Goal: Transaction & Acquisition: Purchase product/service

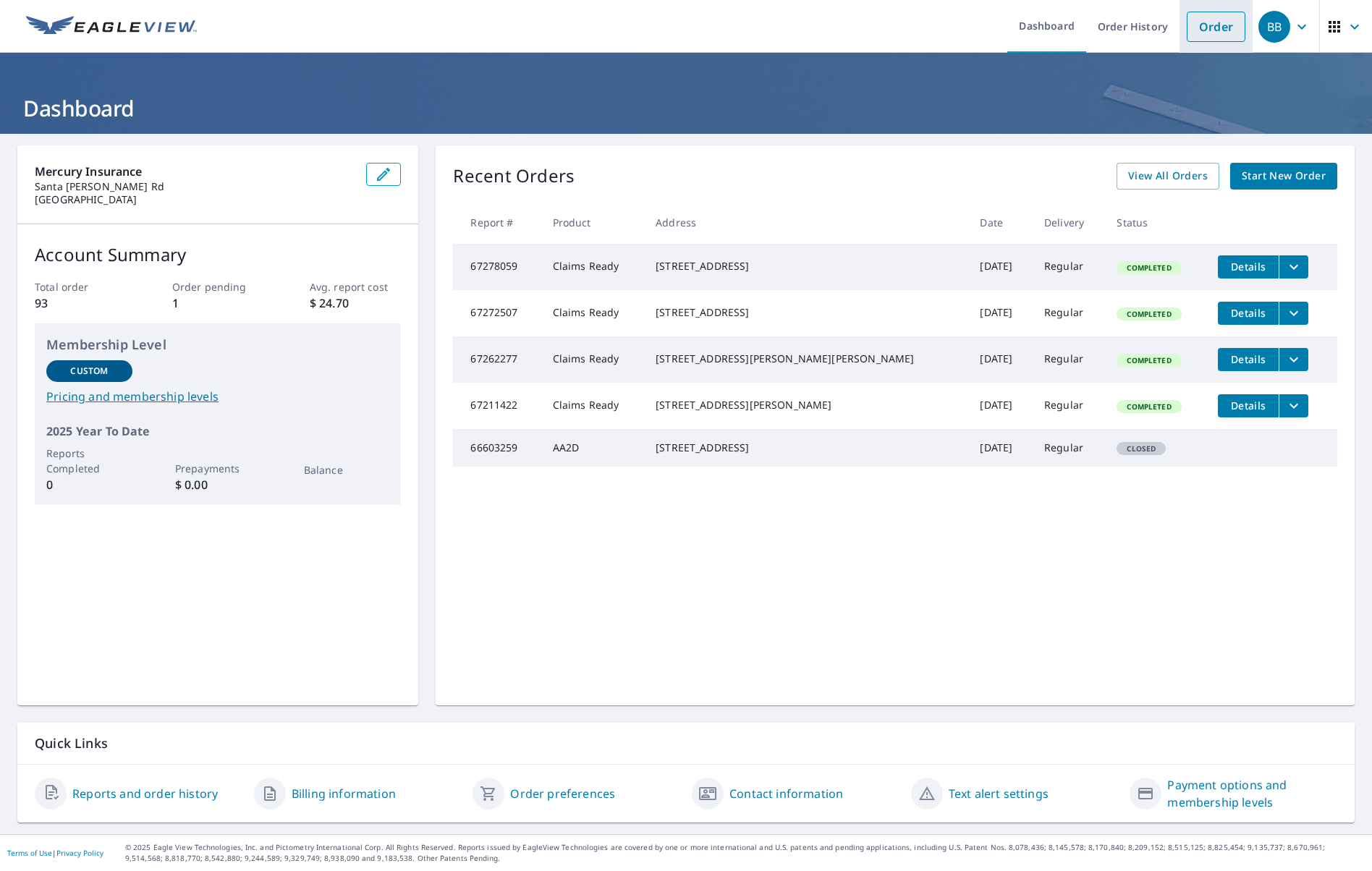
click at [1203, 23] on link "Order" at bounding box center [1216, 26] width 59 height 31
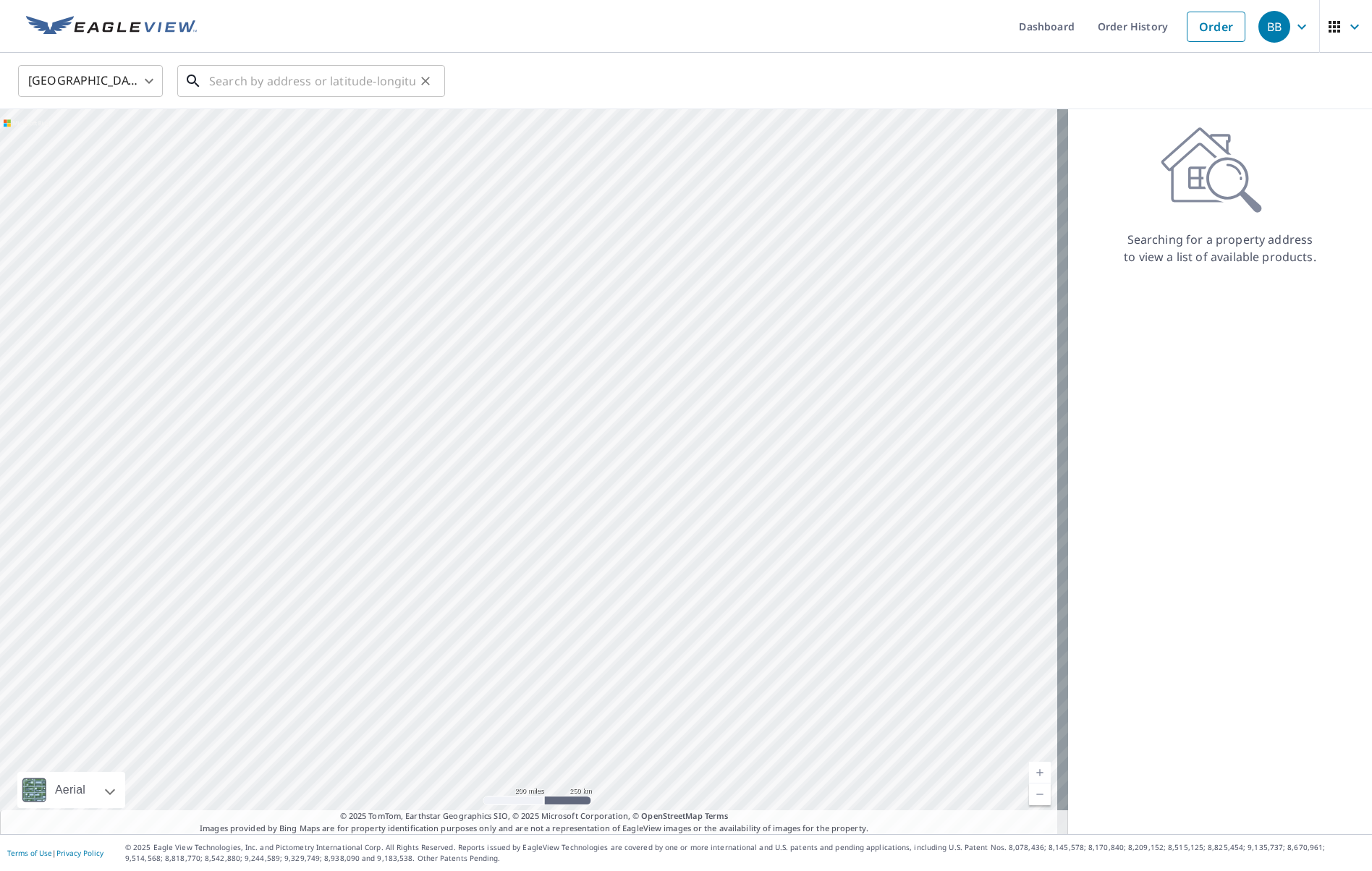
click at [296, 81] on input "text" at bounding box center [312, 81] width 206 height 41
paste input "[STREET_ADDRESS]"
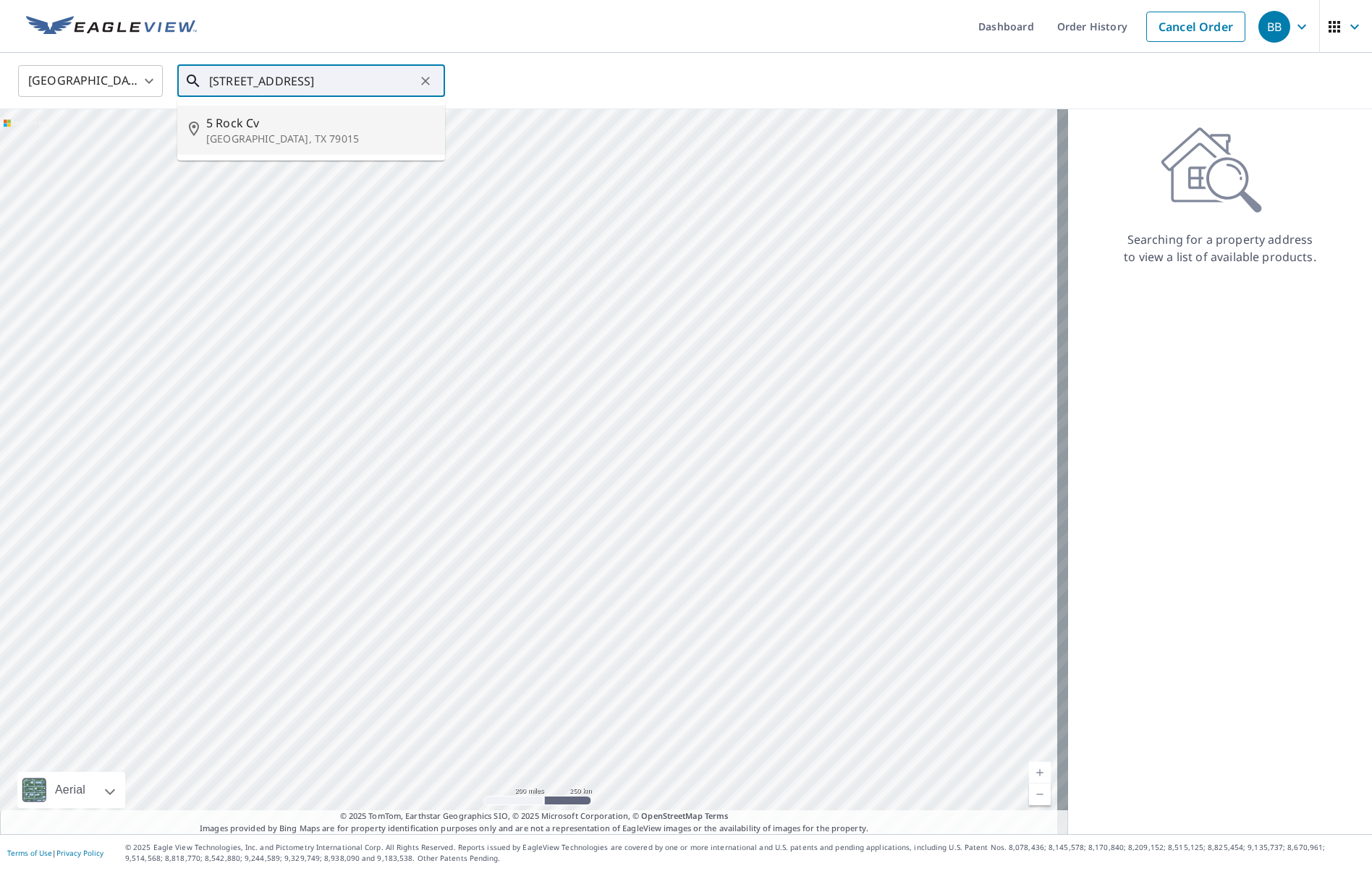
click at [258, 134] on p "[GEOGRAPHIC_DATA], TX 79015" at bounding box center [320, 139] width 227 height 14
type input "[STREET_ADDRESS]"
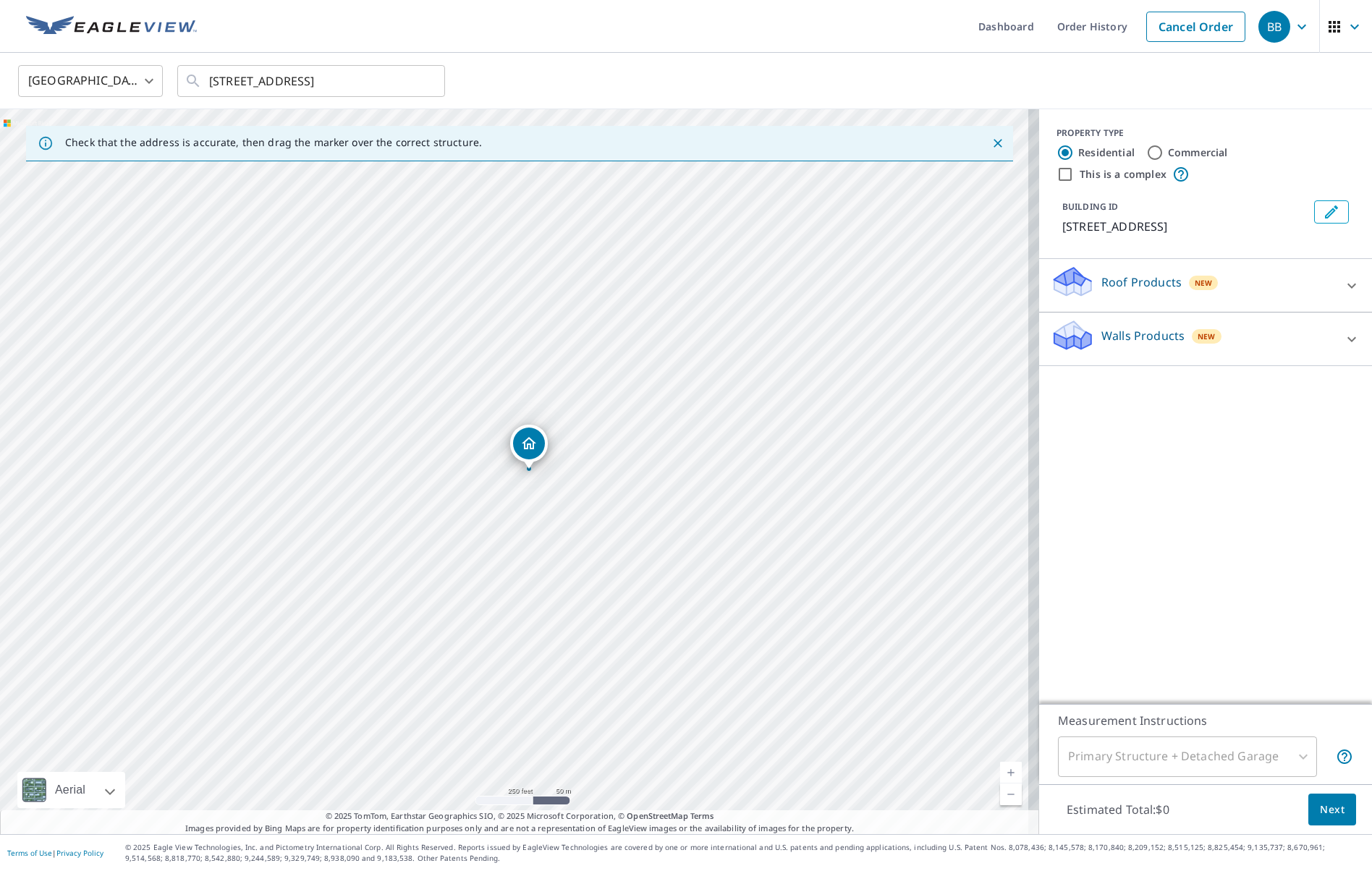
click at [1343, 284] on icon at bounding box center [1351, 285] width 17 height 17
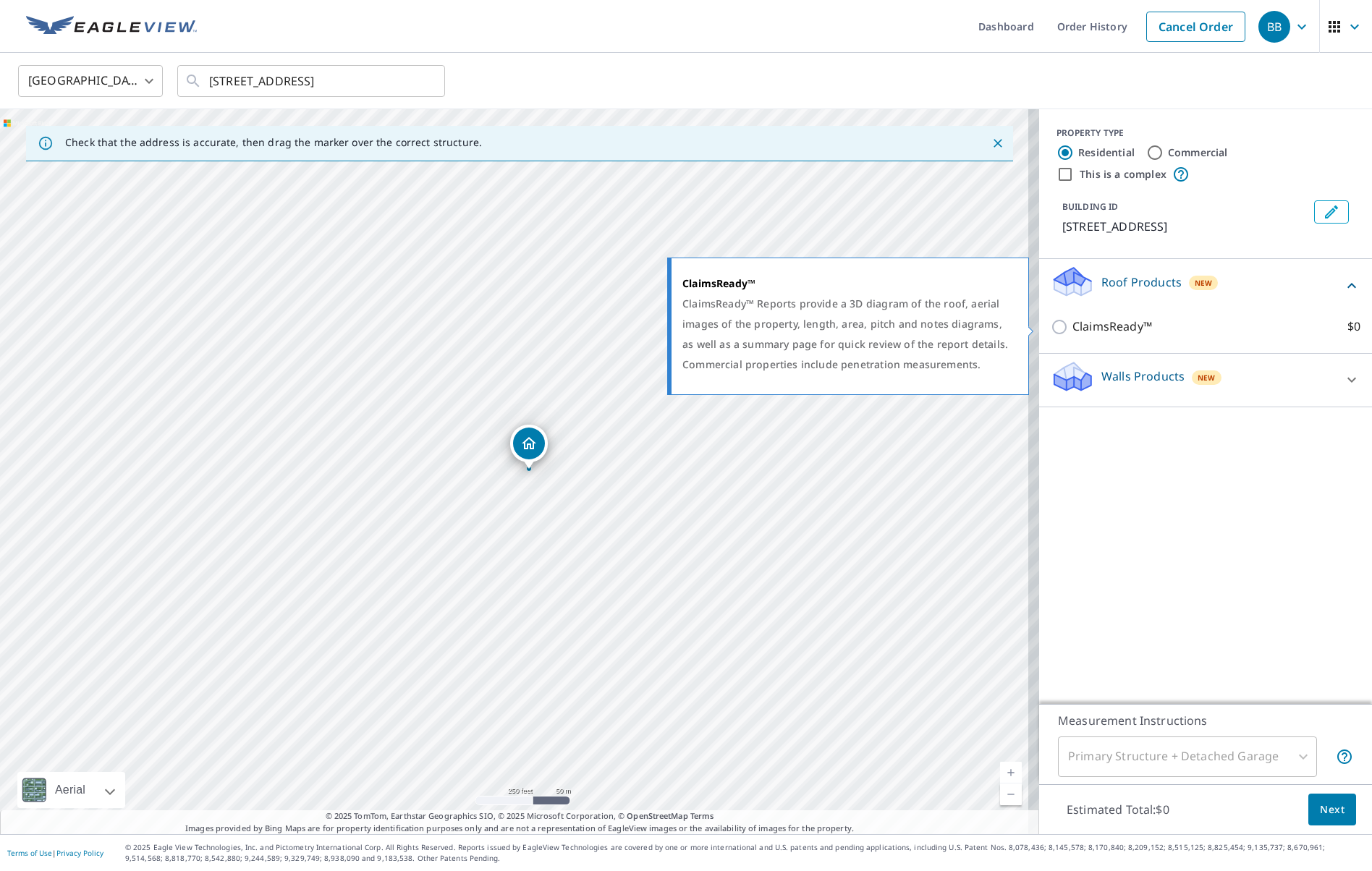
click at [1052, 329] on input "ClaimsReady™ $0" at bounding box center [1061, 326] width 22 height 17
checkbox input "true"
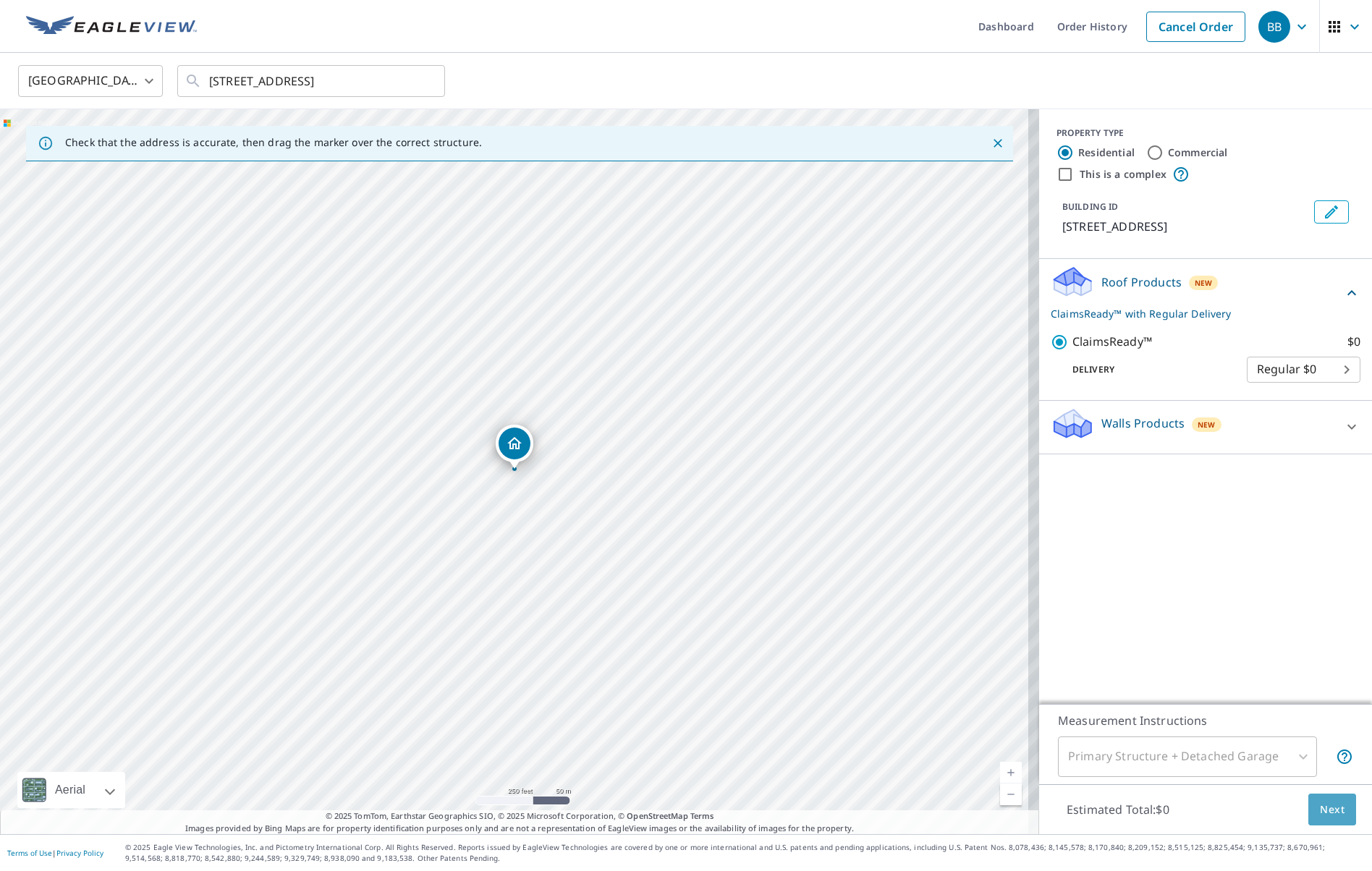
click at [1325, 809] on span "Next" at bounding box center [1331, 810] width 25 height 18
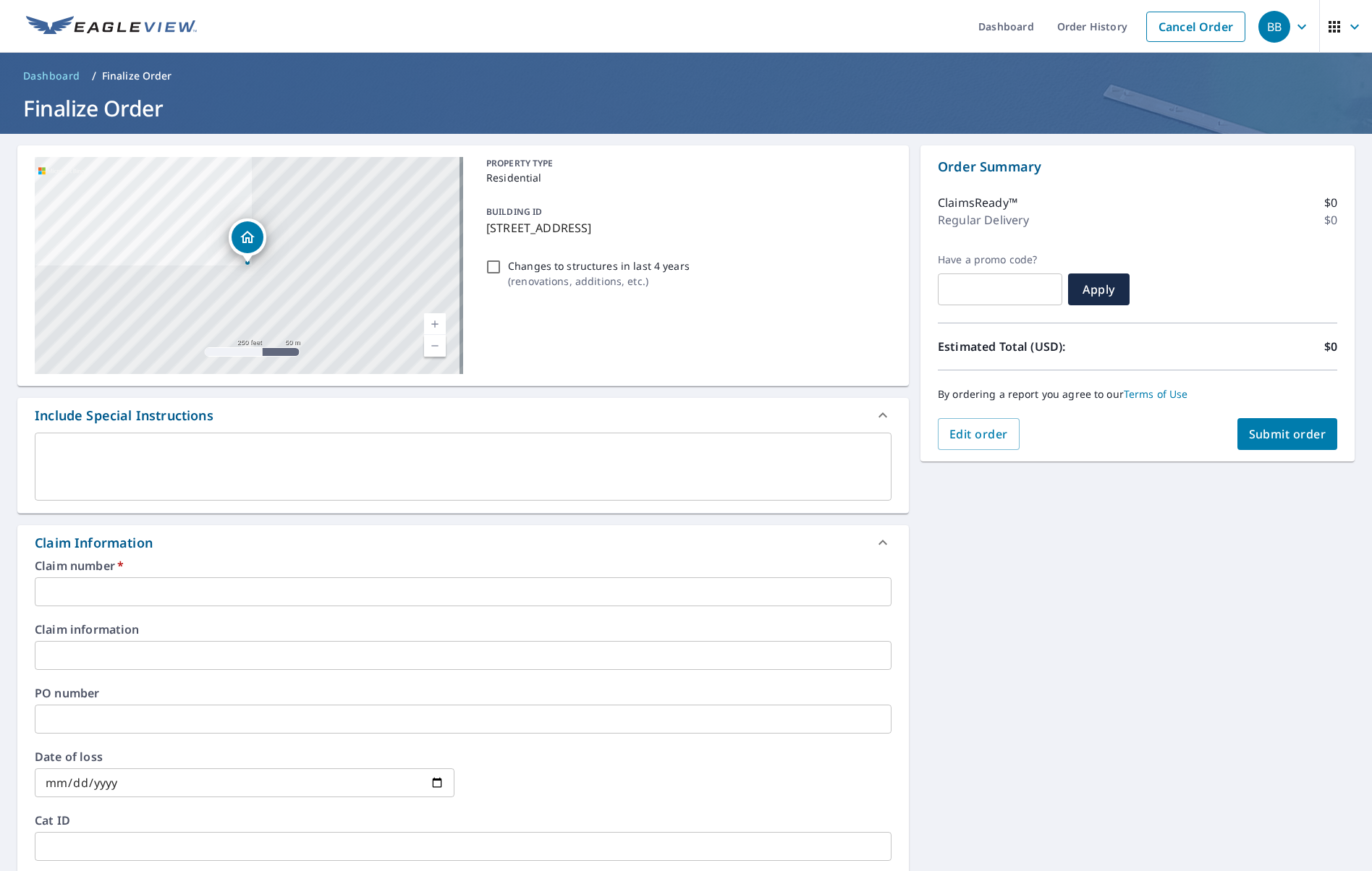
click at [245, 601] on input "text" at bounding box center [463, 592] width 857 height 29
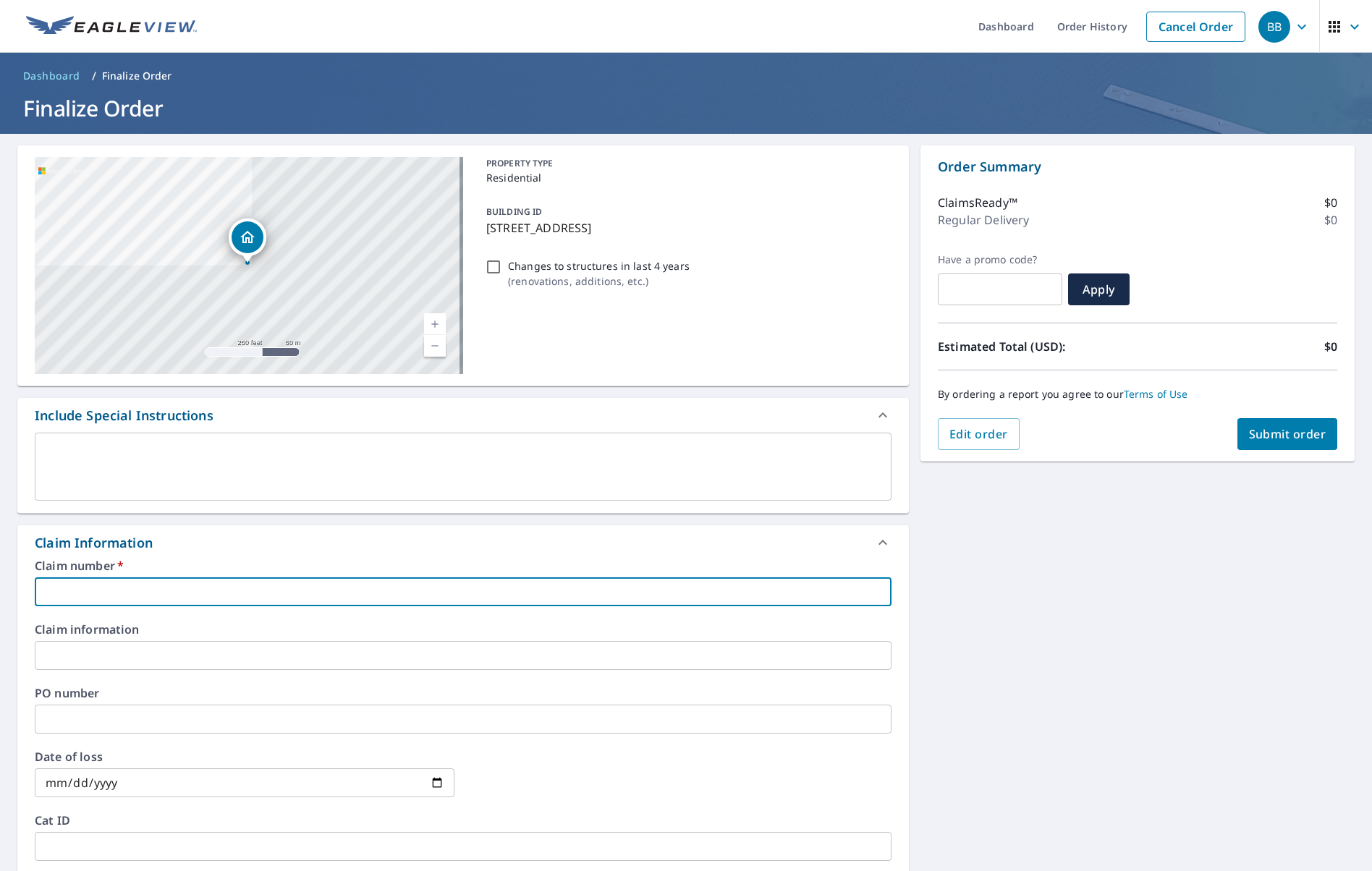
paste input "TXHO-00041474"
type input "TXHO-00041474"
click at [945, 571] on div "[STREET_ADDRESS] Aerial Road A standard road map Aerial A detailed look from ab…" at bounding box center [686, 664] width 1372 height 1062
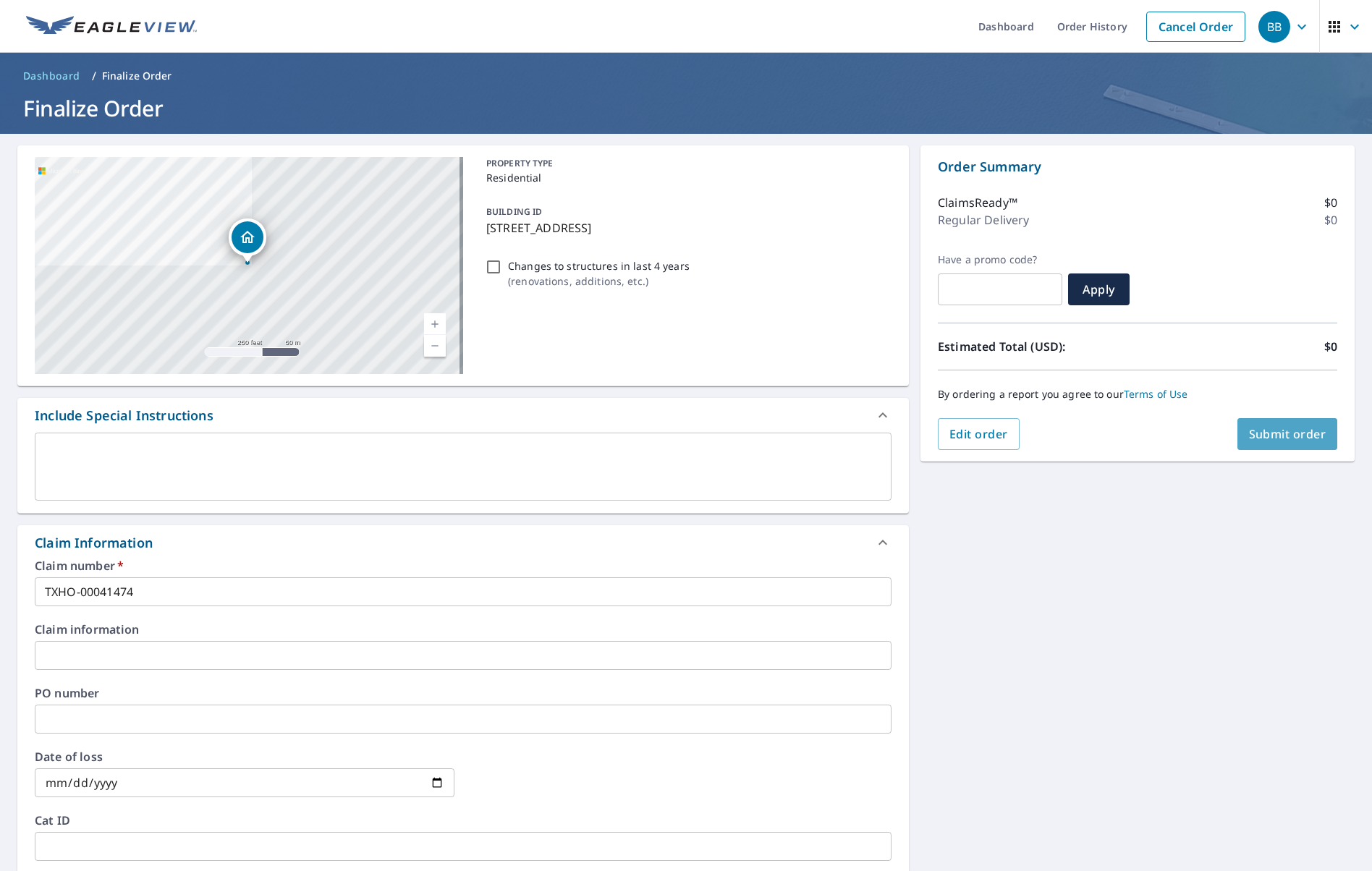
click at [1275, 433] on span "Submit order" at bounding box center [1287, 434] width 77 height 16
